Goal: Task Accomplishment & Management: Manage account settings

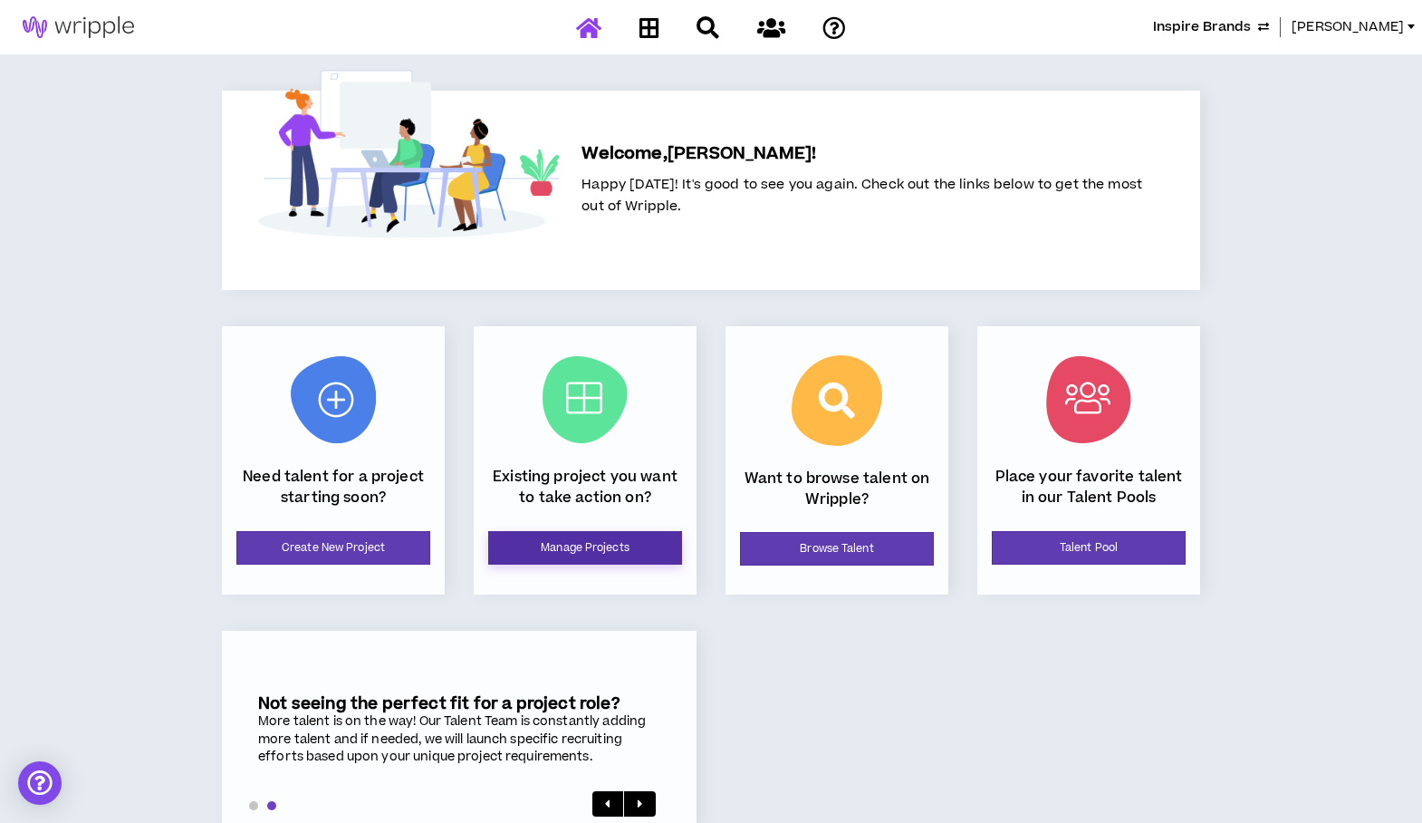
click at [545, 541] on link "Manage Projects" at bounding box center [585, 548] width 194 height 34
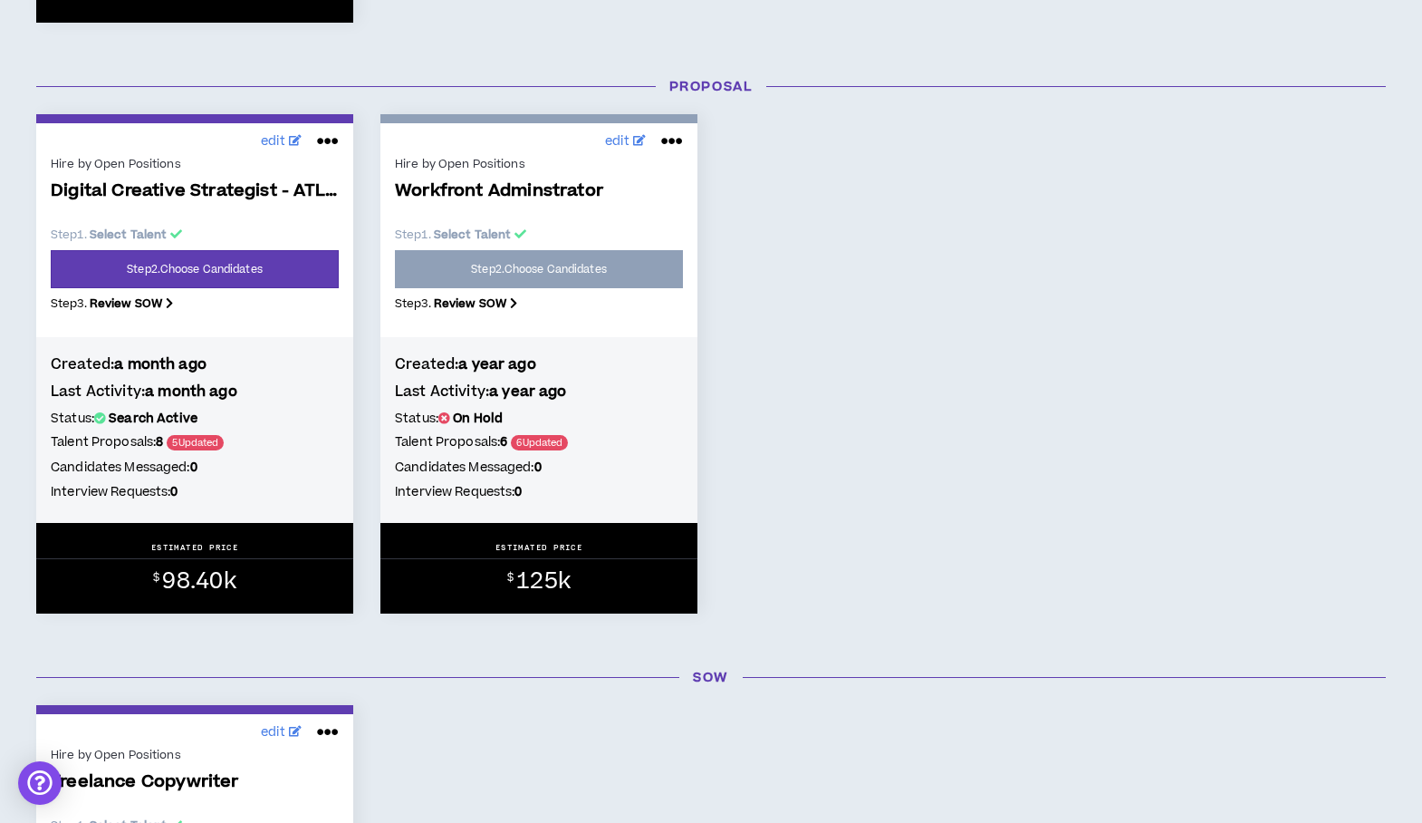
scroll to position [804, 0]
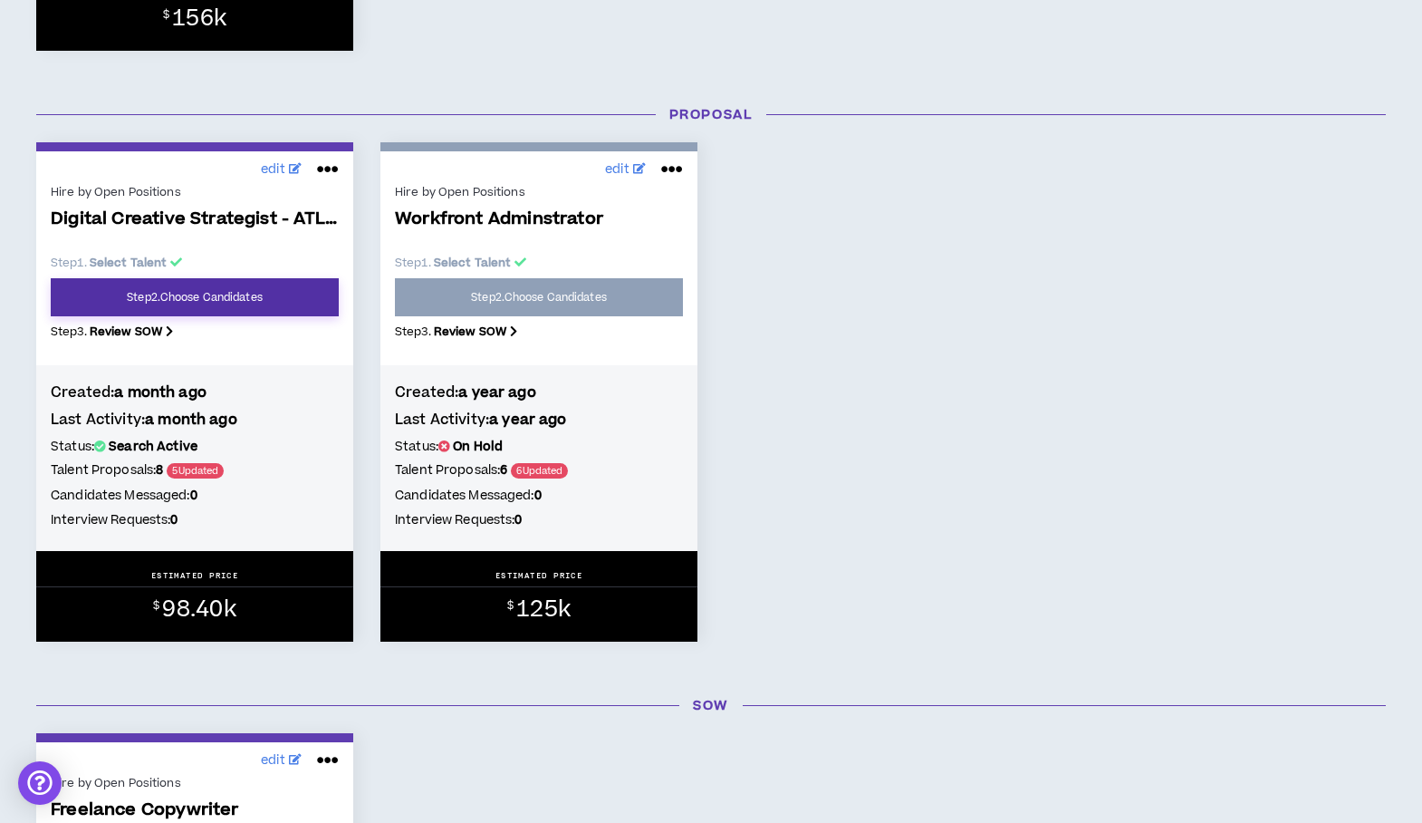
click at [156, 302] on link "Step 2 . Choose Candidates" at bounding box center [195, 297] width 288 height 38
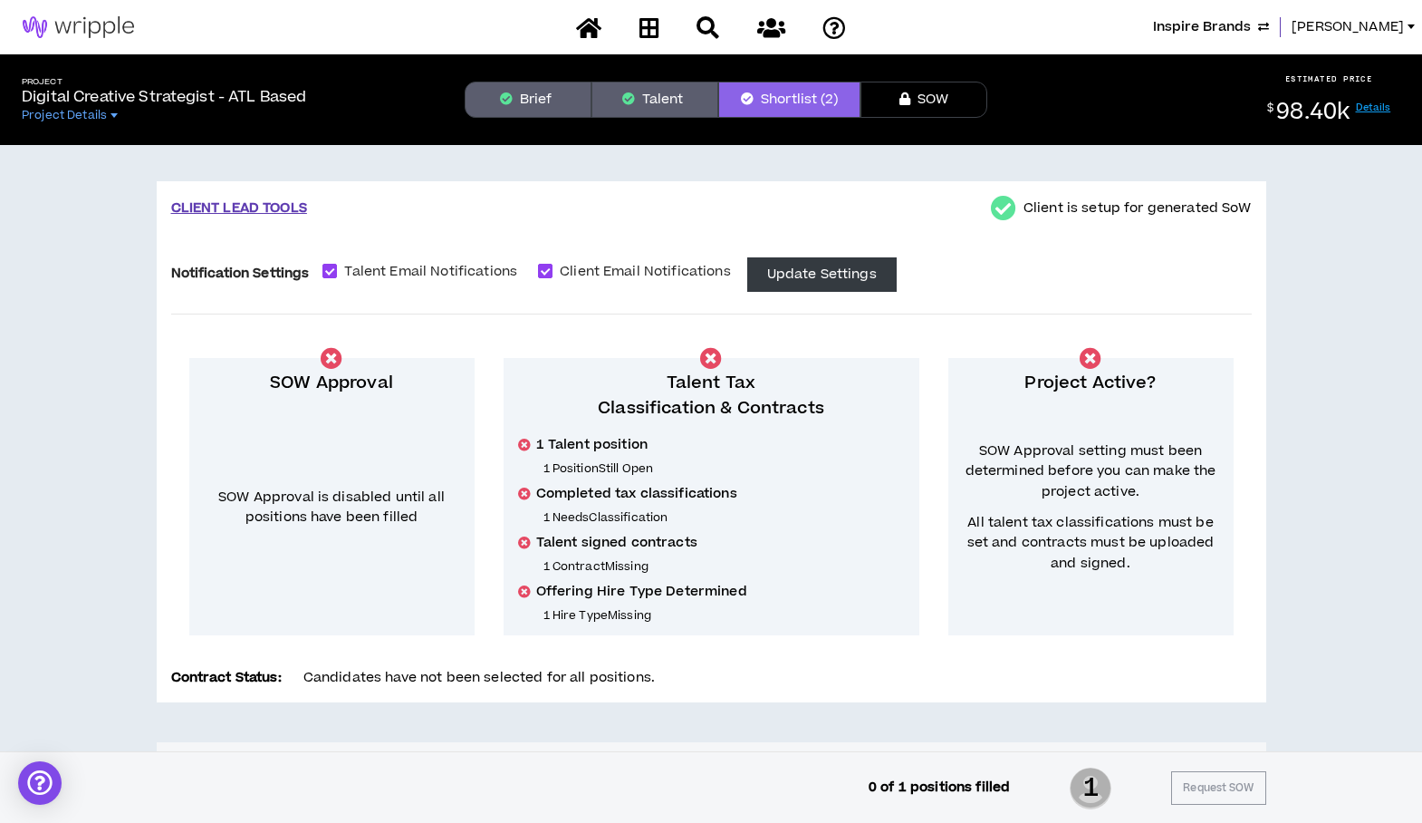
click at [483, 110] on button "Brief" at bounding box center [528, 100] width 127 height 36
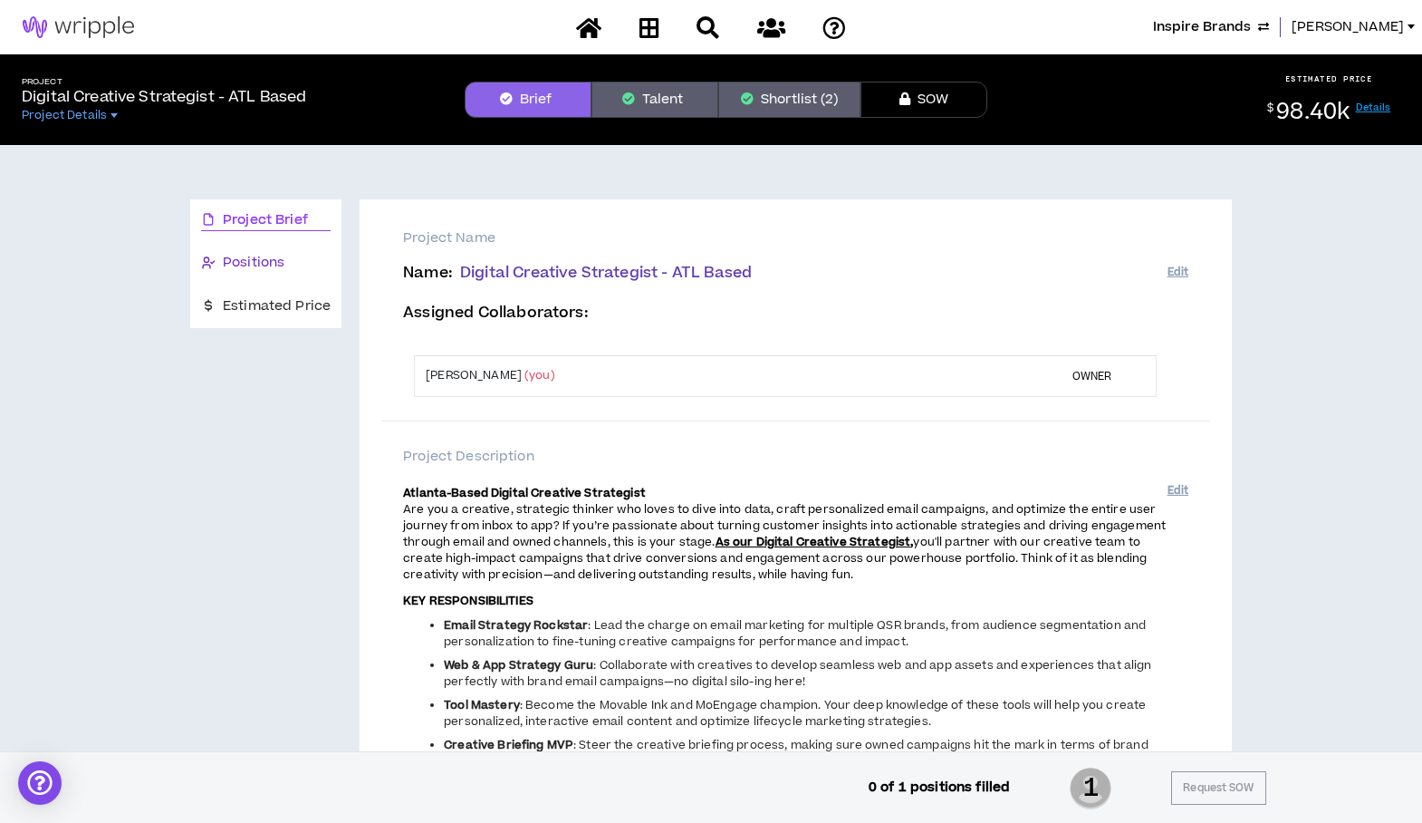
click at [241, 264] on span "Positions" at bounding box center [254, 263] width 62 height 20
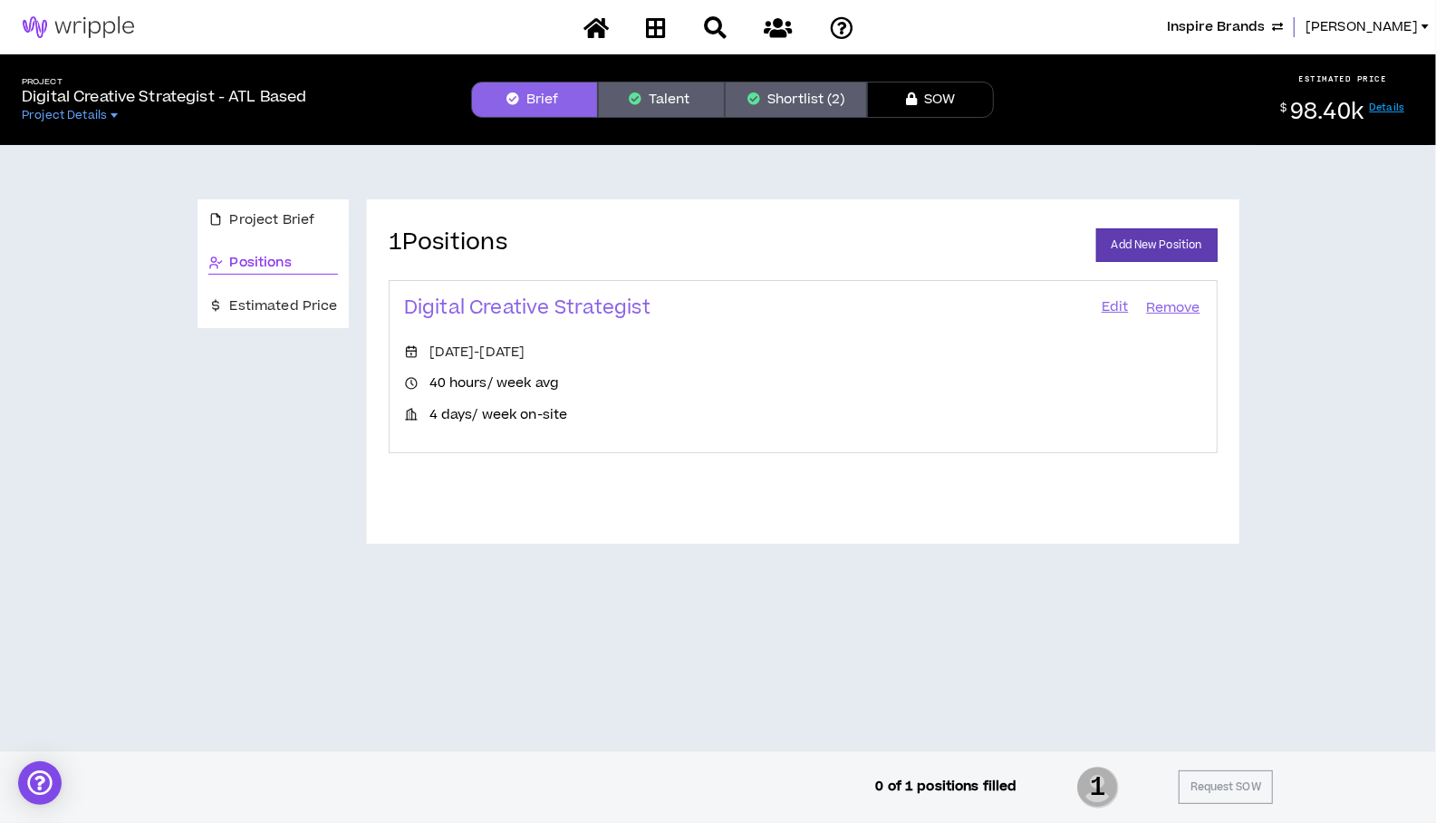
click at [1116, 304] on link "Edit" at bounding box center [1115, 307] width 31 height 25
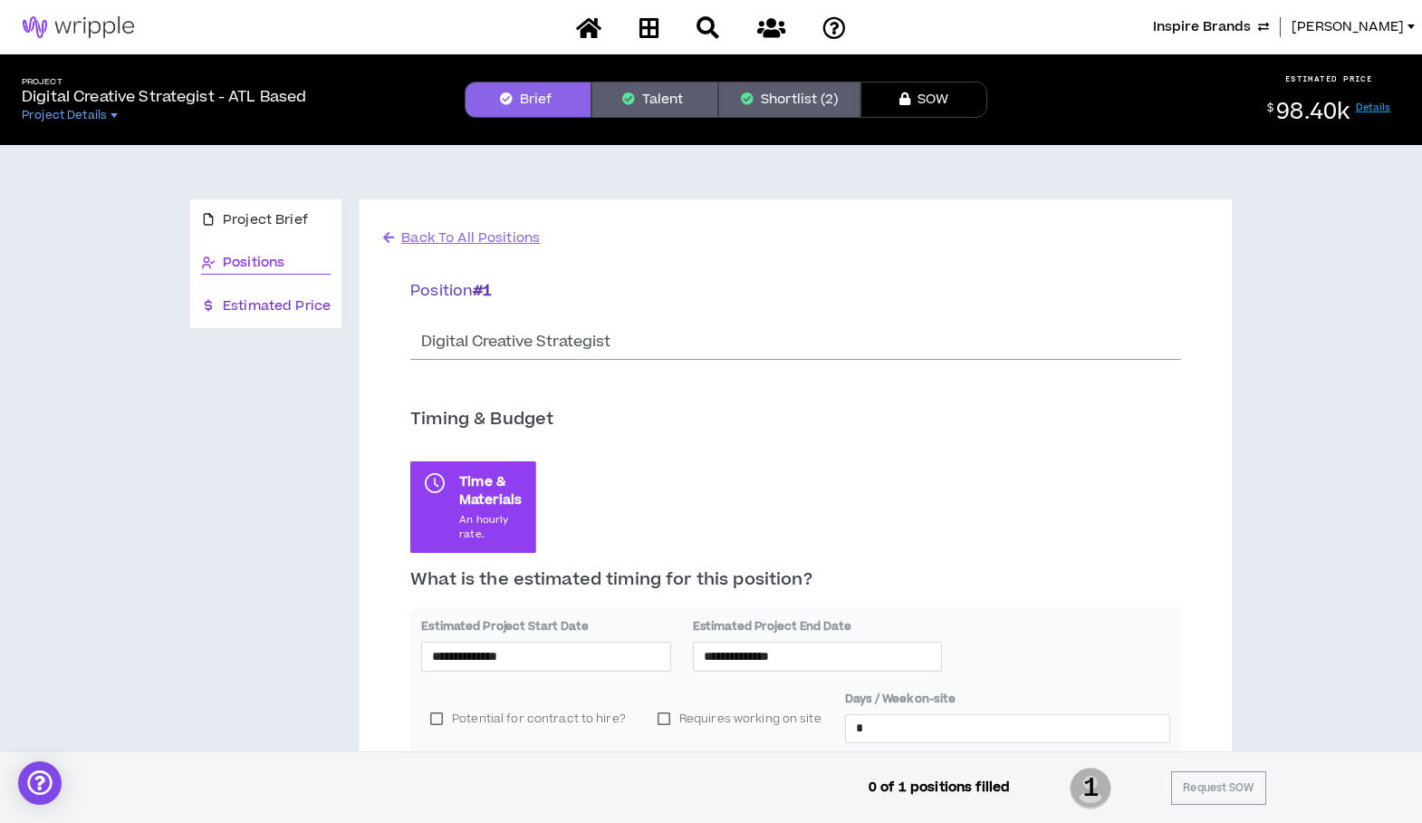
click at [246, 303] on span "Estimated Price" at bounding box center [277, 306] width 108 height 20
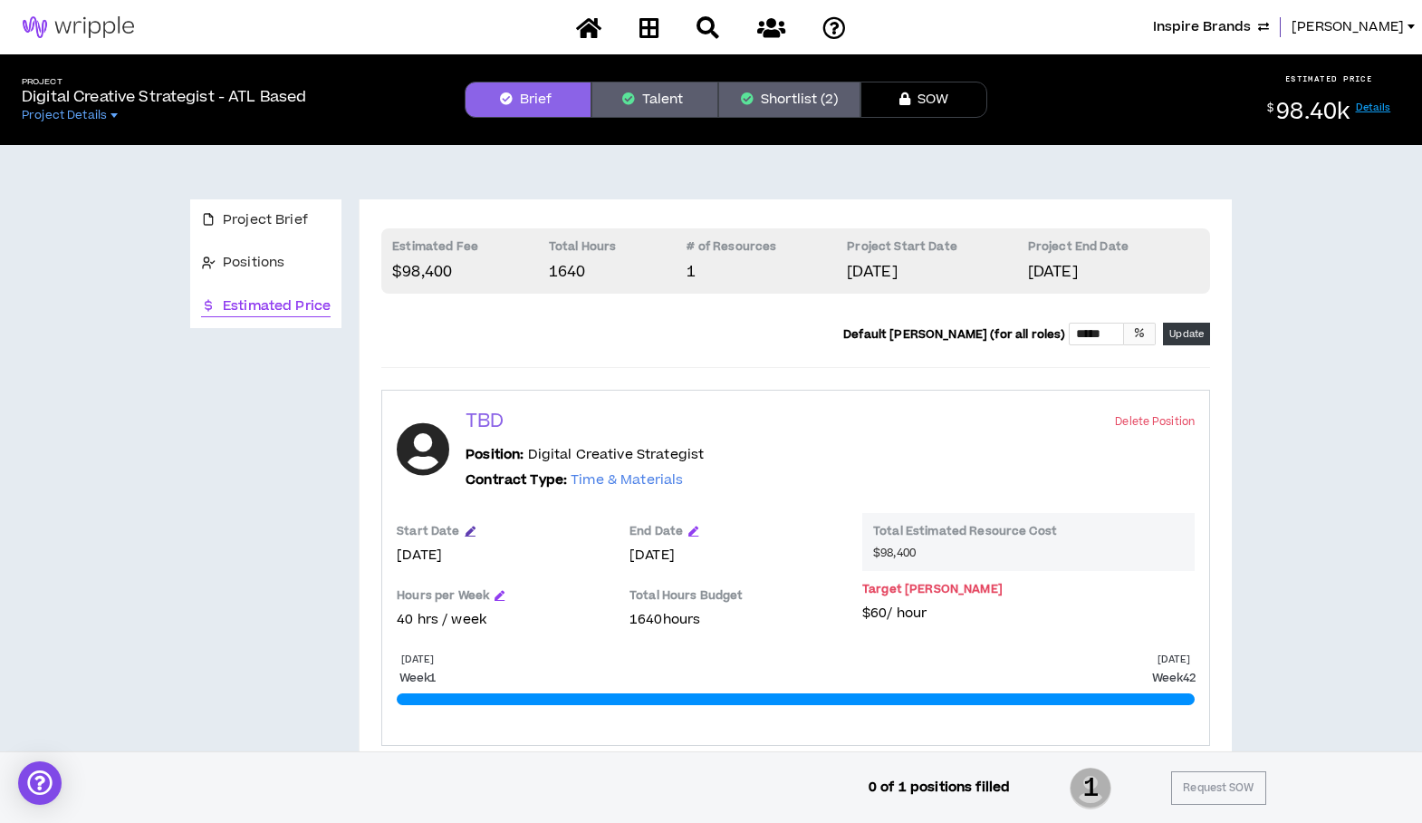
click at [467, 530] on icon "button" at bounding box center [471, 530] width 10 height 10
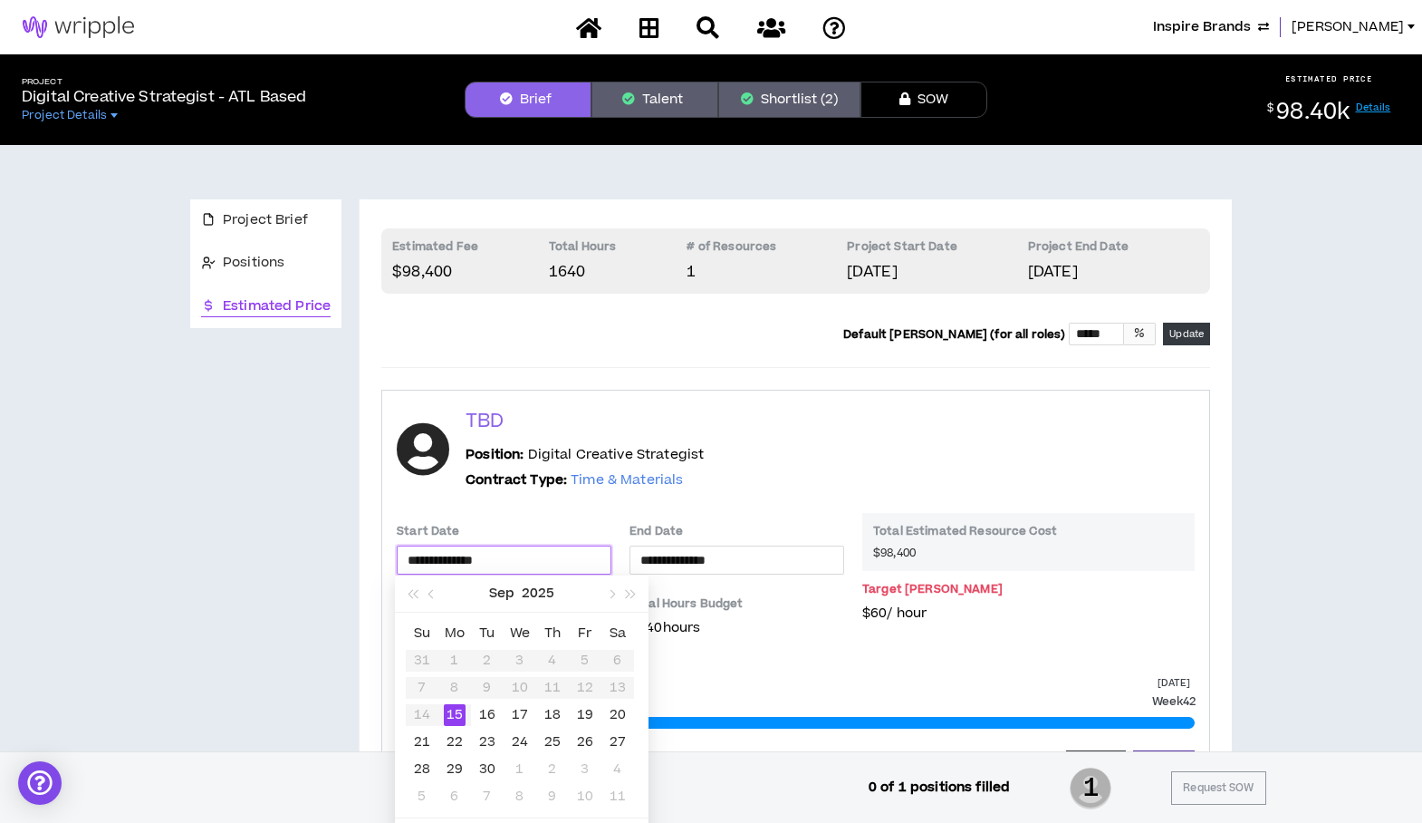
click at [527, 550] on input "**********" at bounding box center [504, 560] width 193 height 20
click at [610, 595] on span "button" at bounding box center [610, 594] width 9 height 9
type input "**********"
click at [451, 738] on div "20" at bounding box center [455, 742] width 22 height 22
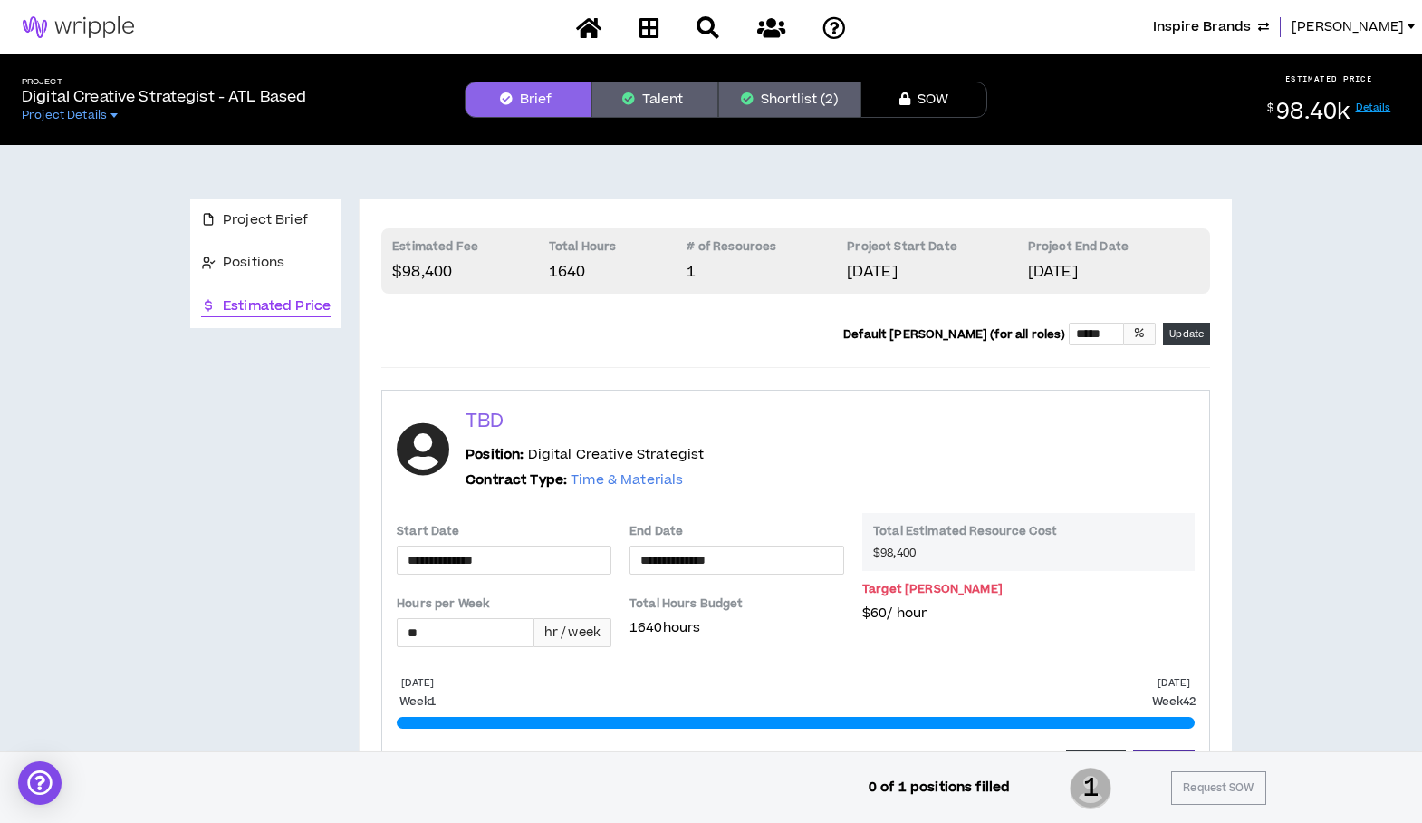
click at [797, 687] on div "[DATE] Week 1 [DATE] Week 42 Cancel Update" at bounding box center [796, 730] width 798 height 108
drag, startPoint x: 1421, startPoint y: 602, endPoint x: 1433, endPoint y: 656, distance: 54.7
click at [1422, 656] on html "**********" at bounding box center [711, 411] width 1422 height 823
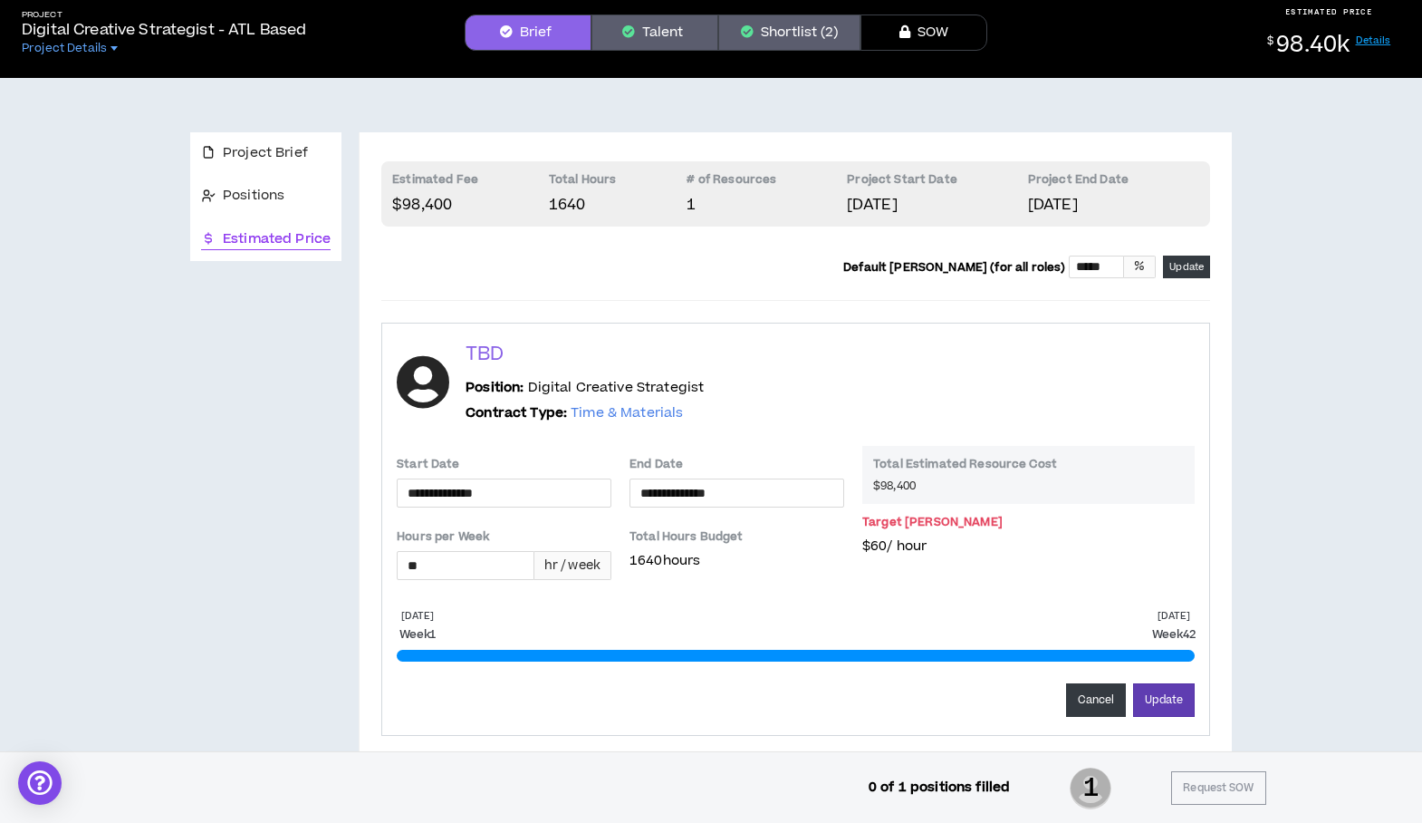
scroll to position [73, 0]
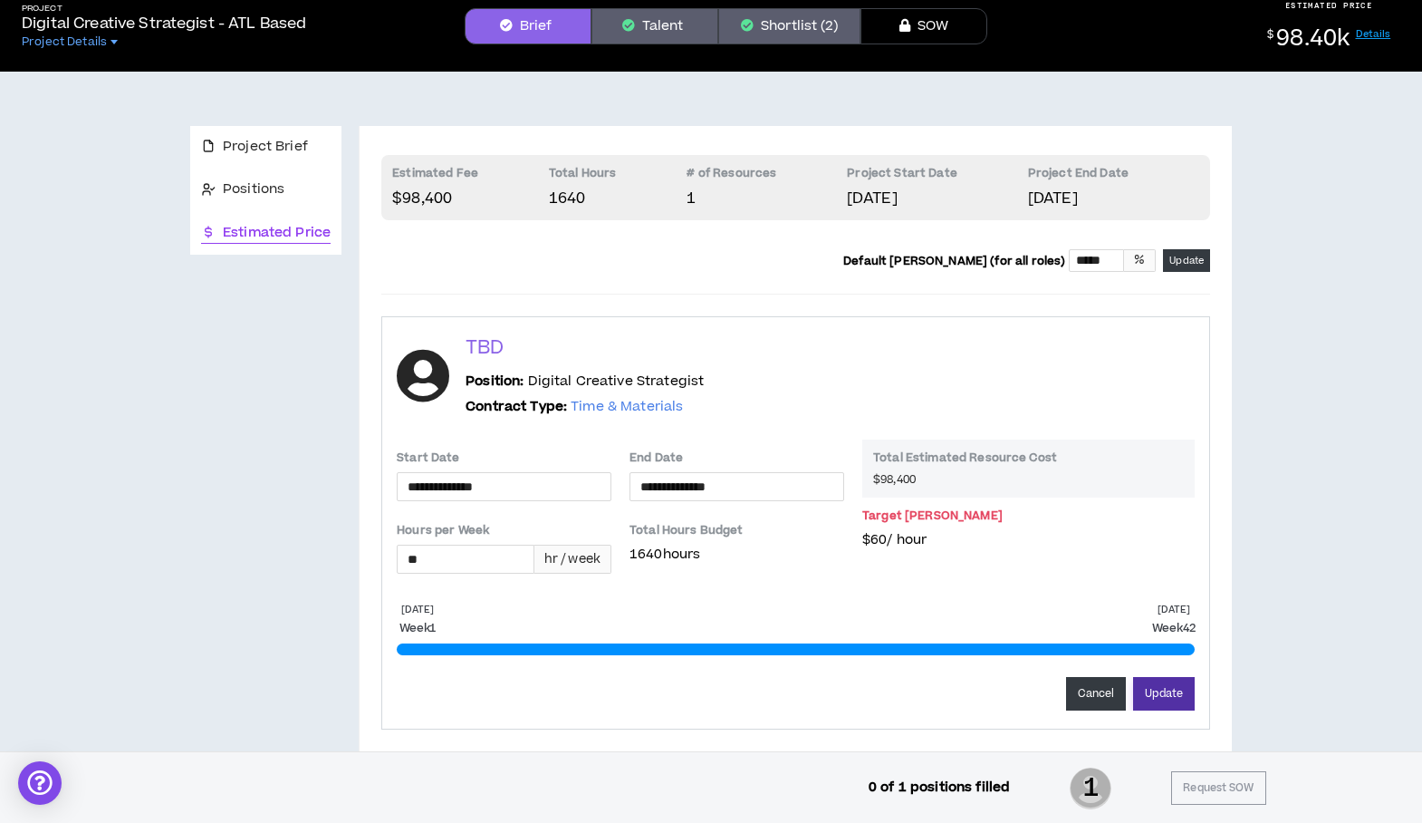
click at [1175, 698] on button "Update" at bounding box center [1164, 694] width 62 height 34
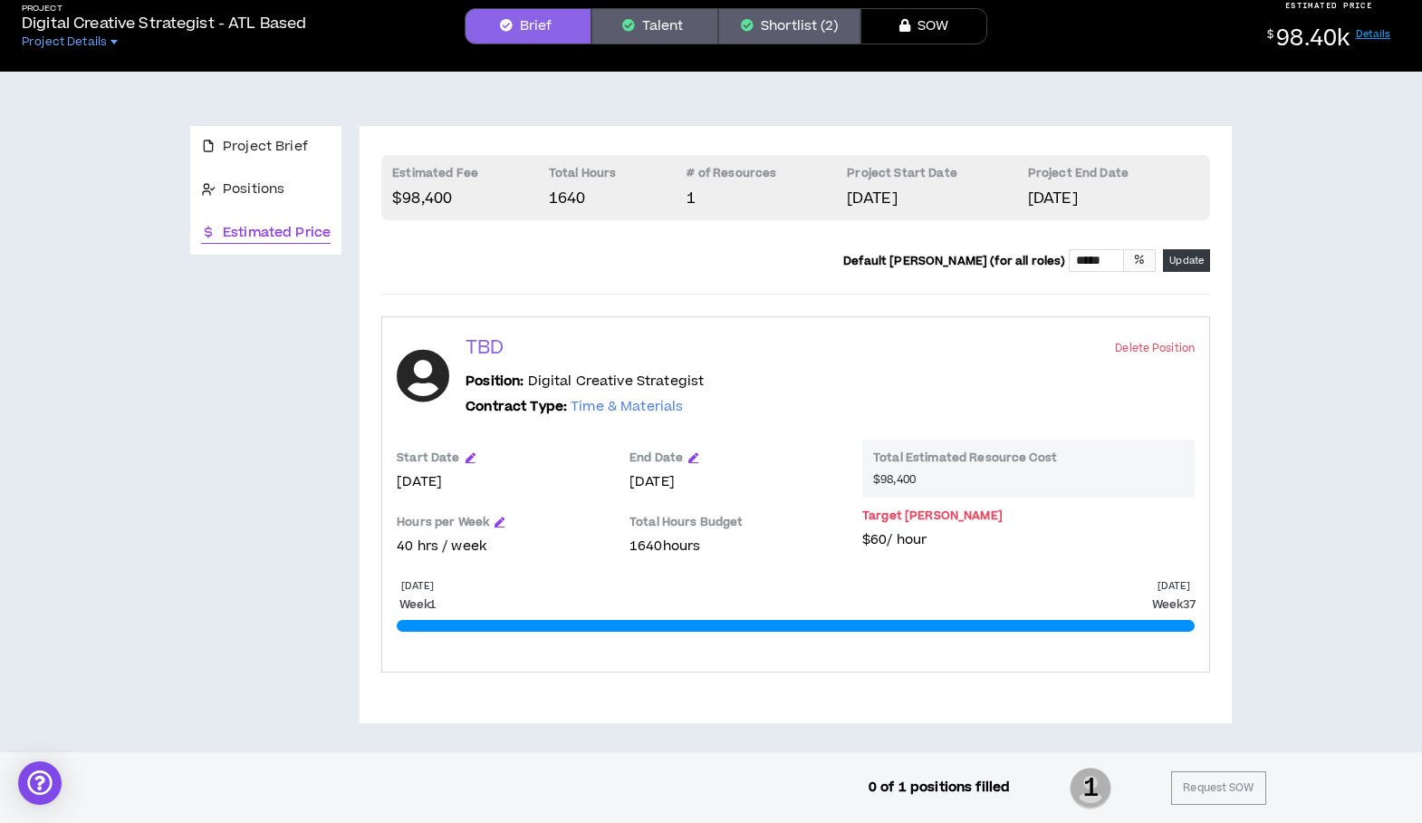
click at [768, 19] on button "Shortlist (2)" at bounding box center [789, 26] width 142 height 36
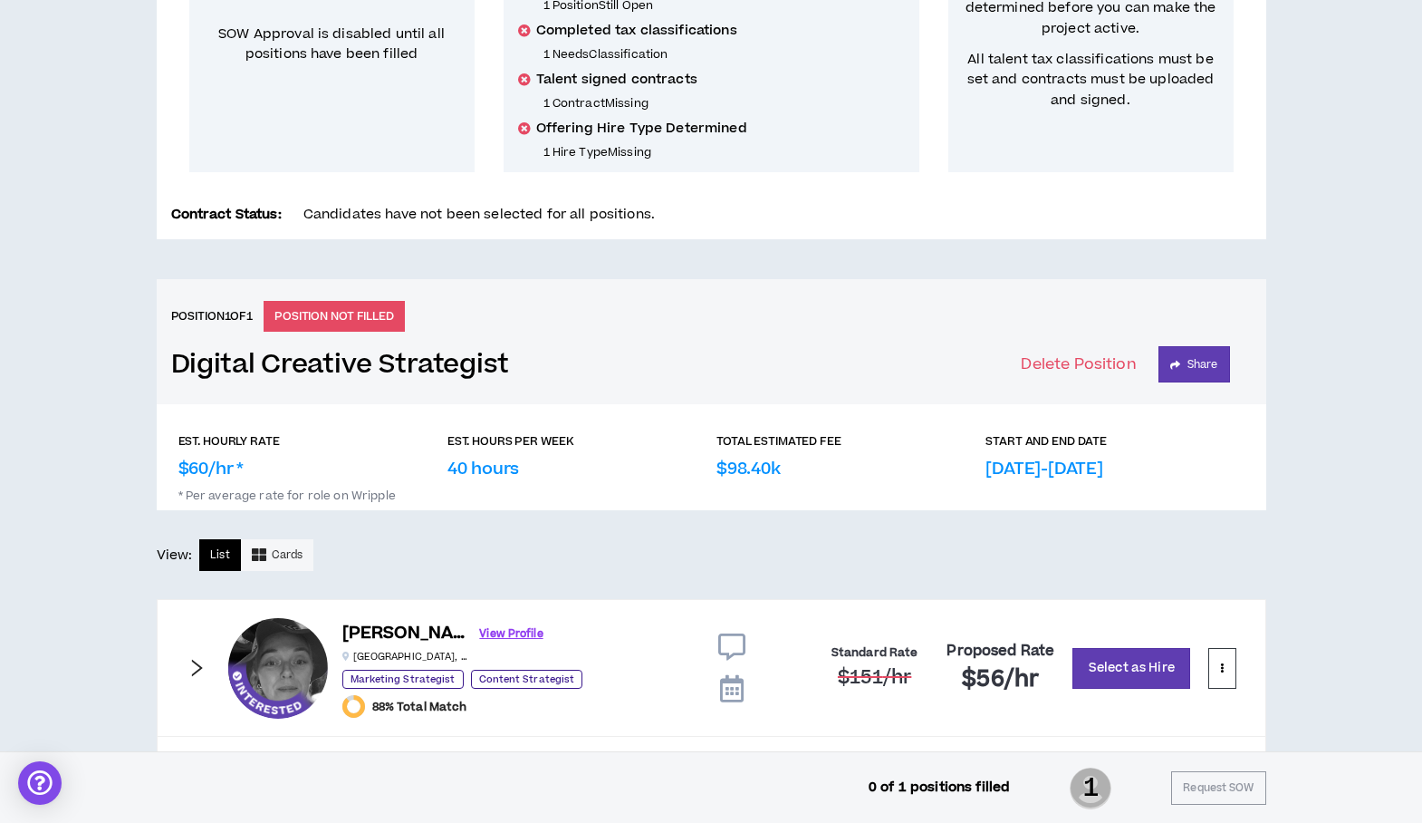
scroll to position [620, 0]
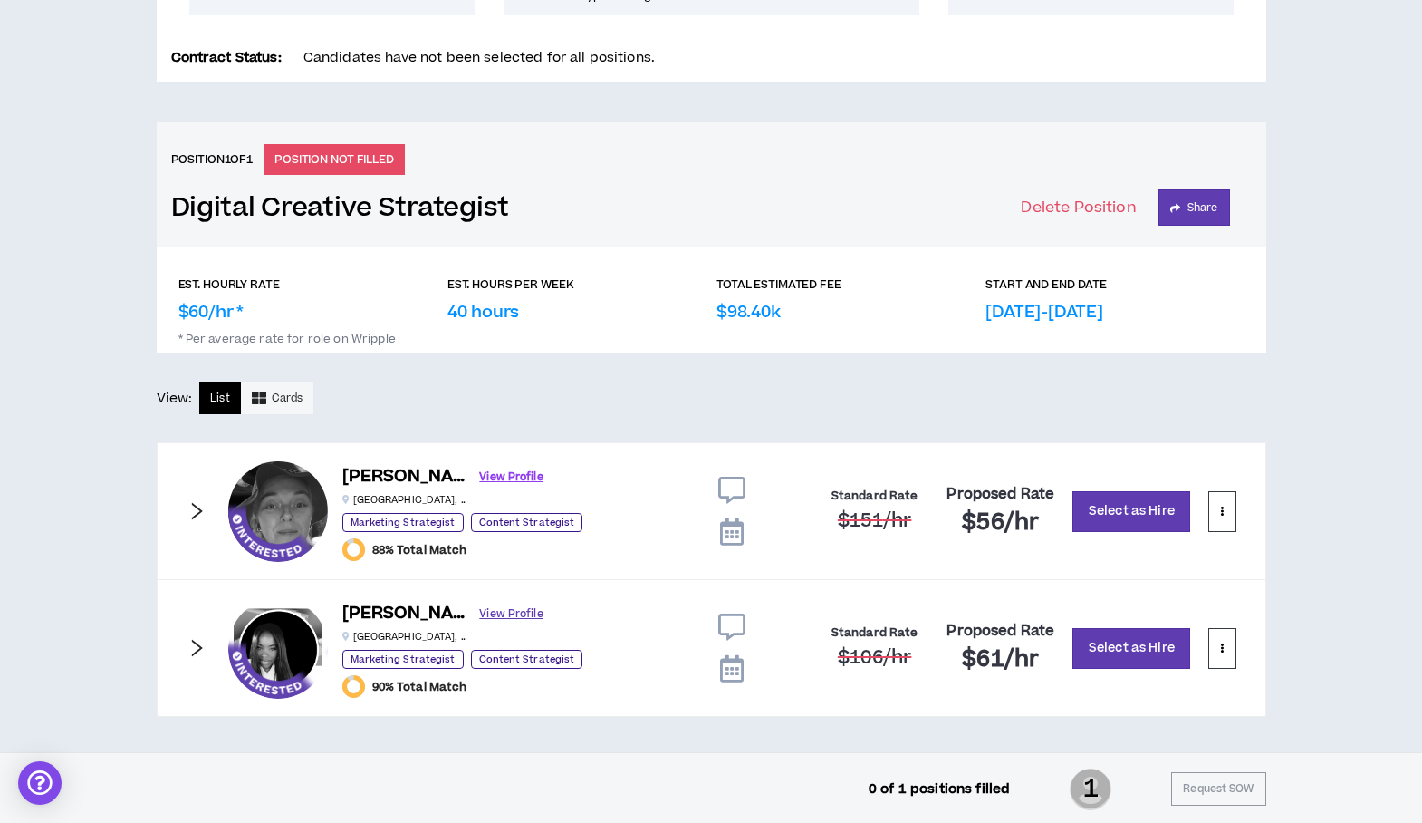
click at [480, 612] on link "View Profile" at bounding box center [511, 614] width 63 height 32
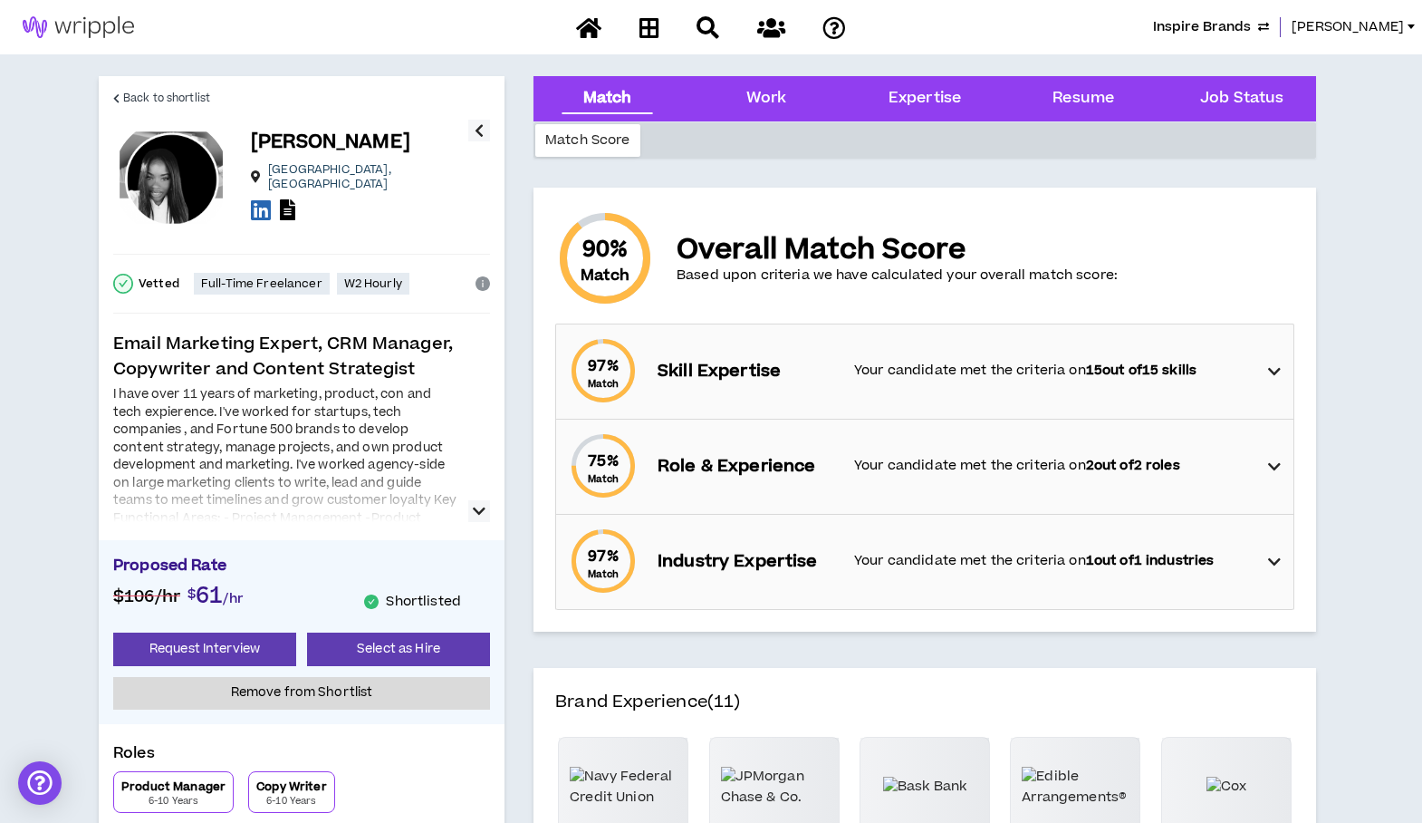
drag, startPoint x: 1004, startPoint y: 40, endPoint x: 1038, endPoint y: 42, distance: 34.5
click at [1004, 40] on div "Inspire Brands [PERSON_NAME]" at bounding box center [711, 27] width 1422 height 54
click at [1377, 21] on span "[PERSON_NAME]" at bounding box center [1348, 27] width 112 height 20
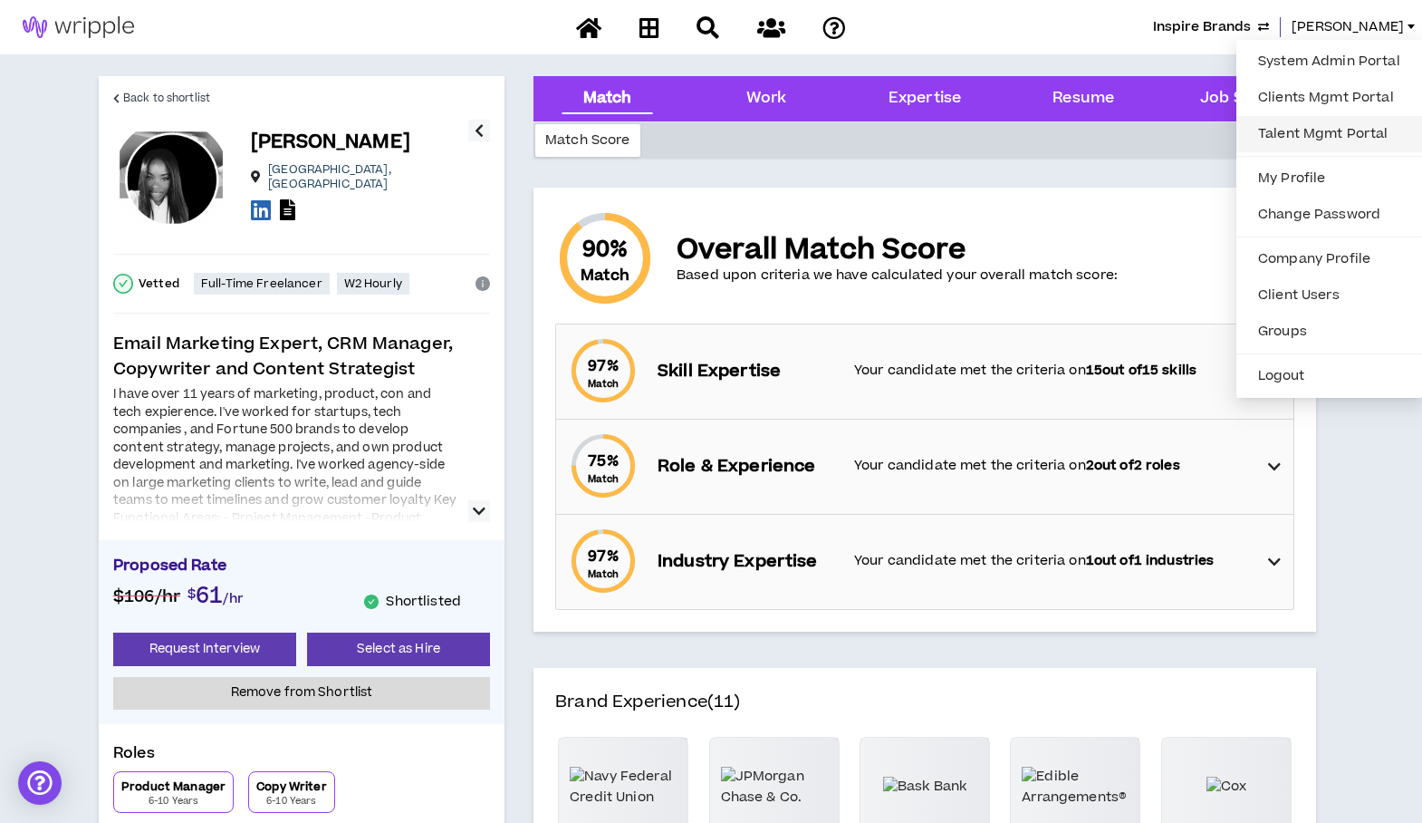
click at [1266, 135] on link "Talent Mgmt Portal" at bounding box center [1329, 133] width 164 height 27
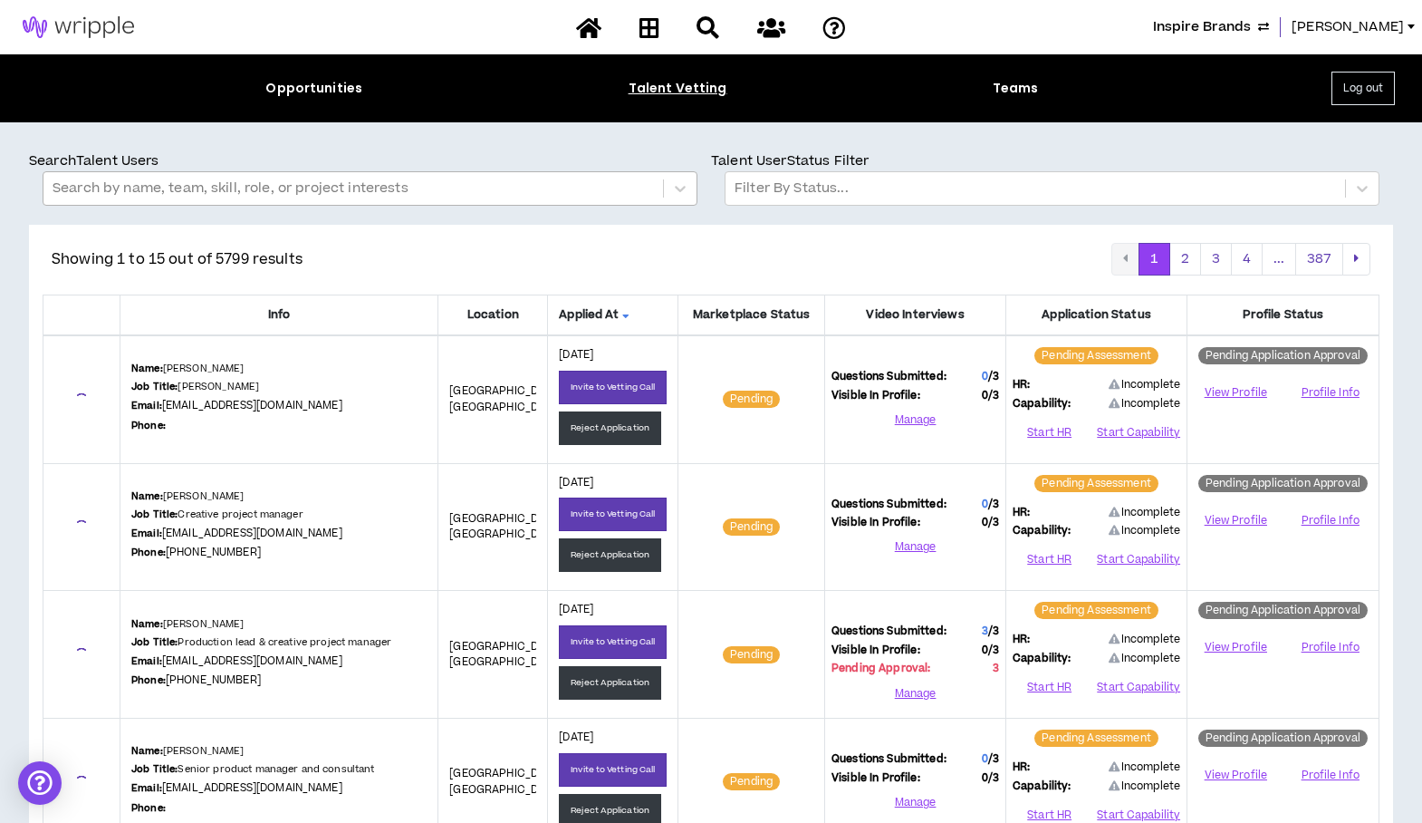
click at [83, 188] on div at bounding box center [353, 189] width 601 height 24
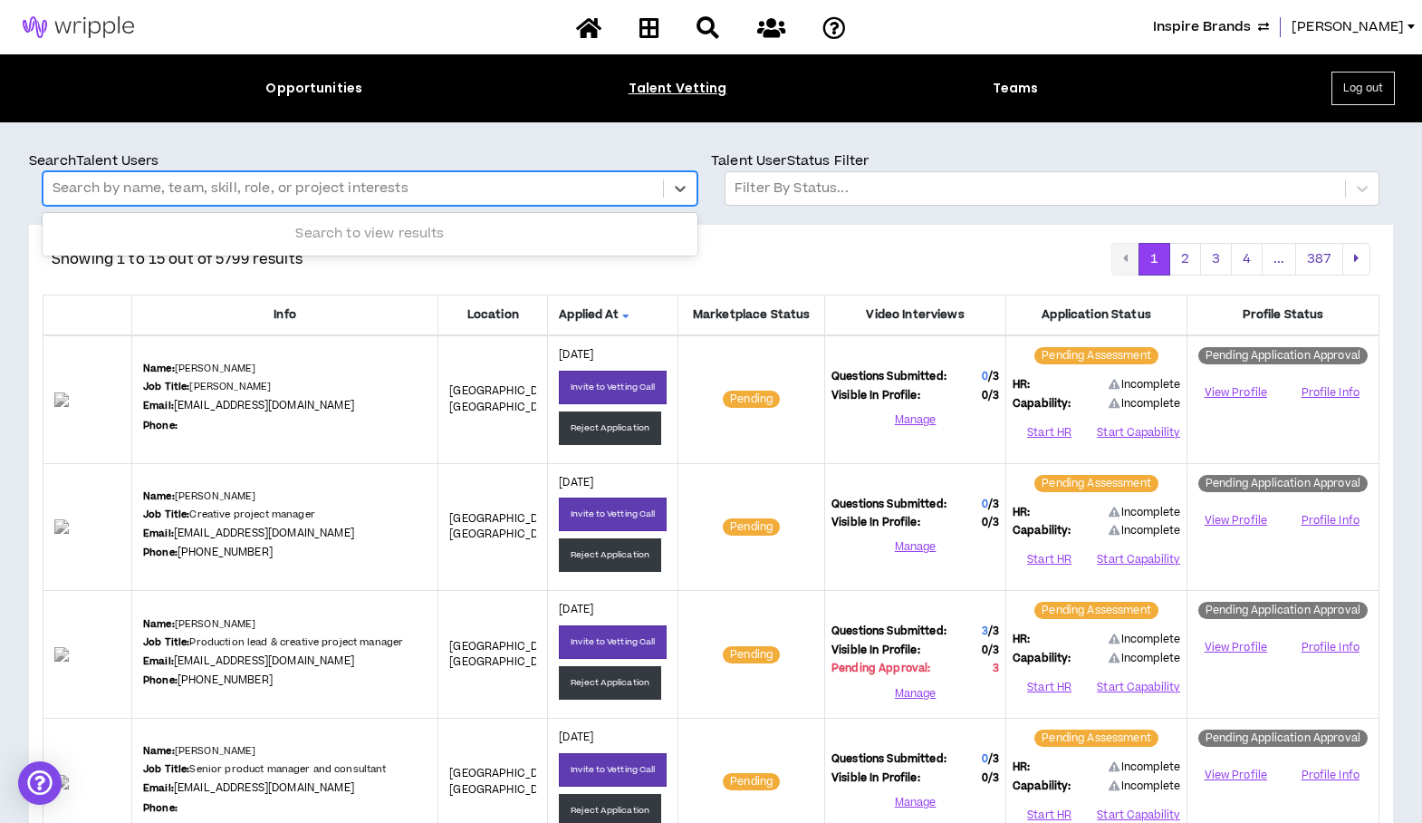
click at [85, 192] on div at bounding box center [353, 189] width 601 height 24
type input "*******"
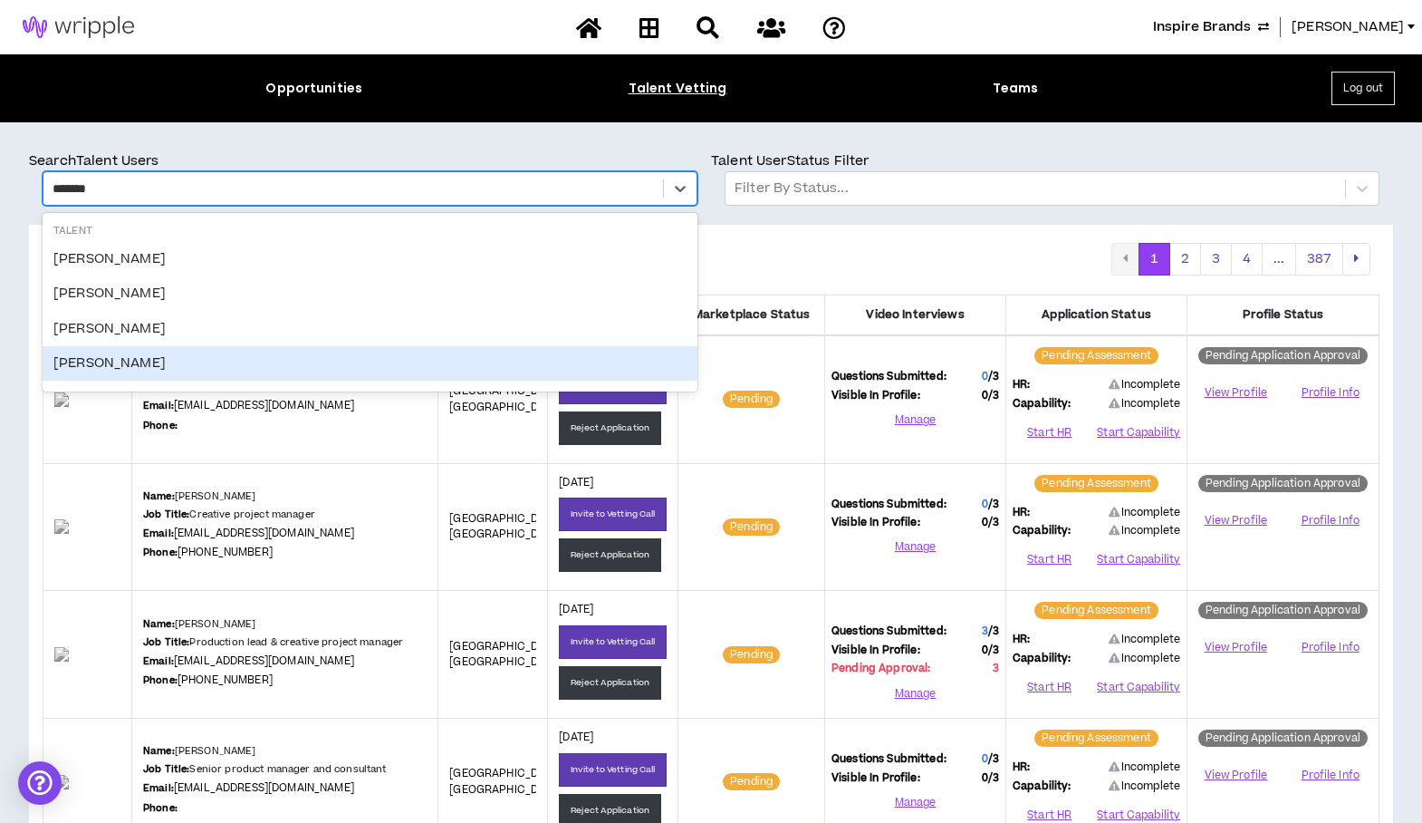
click at [134, 371] on div "Vanessa Patrick" at bounding box center [370, 363] width 655 height 34
